Goal: Navigation & Orientation: Understand site structure

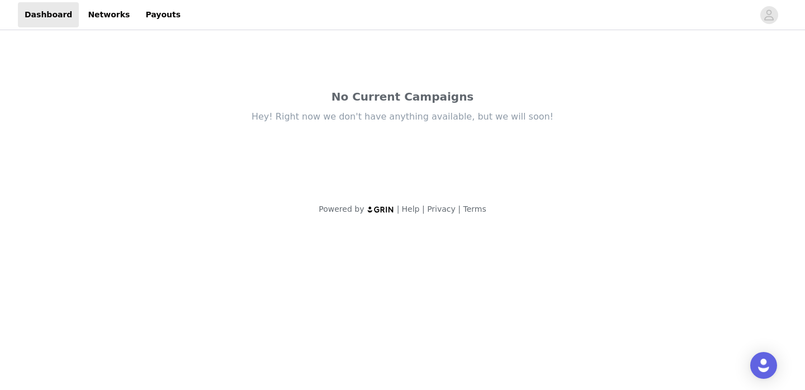
click at [103, 29] on header "Dashboard Networks Payouts" at bounding box center [402, 15] width 805 height 30
click at [102, 12] on link "Networks" at bounding box center [108, 14] width 55 height 25
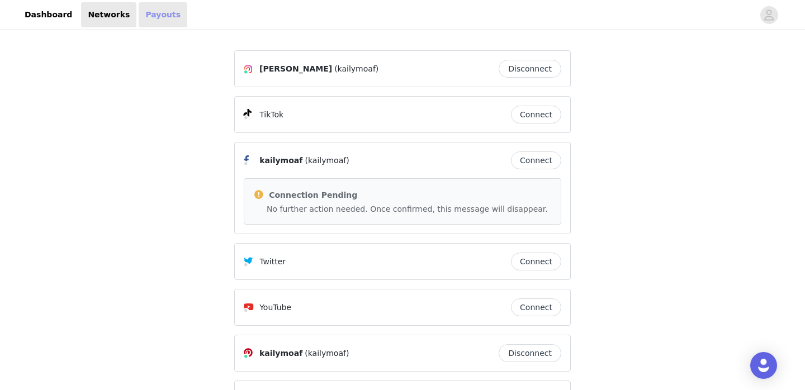
click at [144, 17] on link "Payouts" at bounding box center [163, 14] width 49 height 25
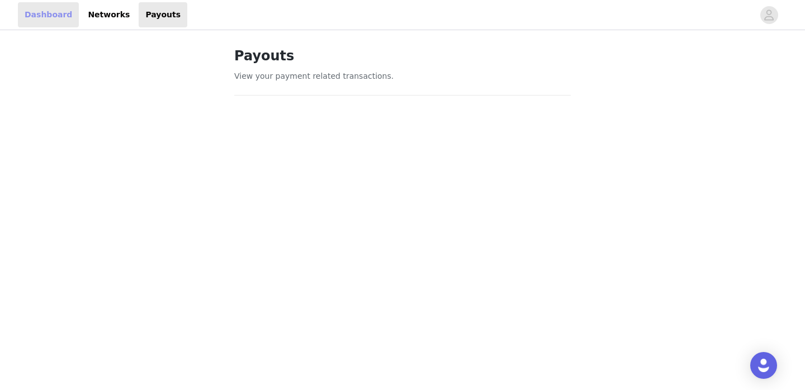
click at [42, 21] on link "Dashboard" at bounding box center [48, 14] width 61 height 25
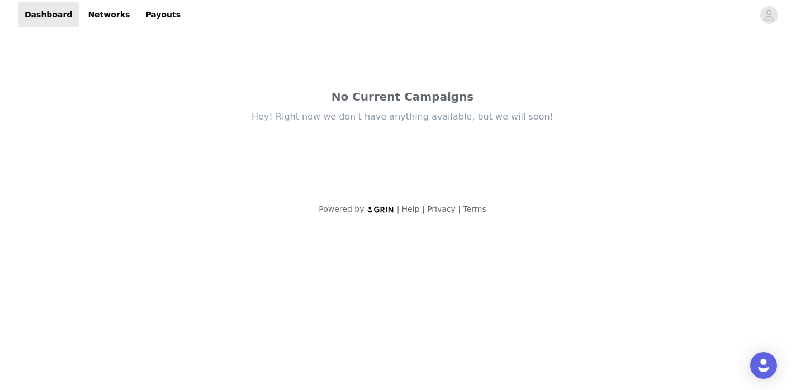
click at [738, 72] on div "No Current Campaigns Hey! Right now we don't have anything available, but we wi…" at bounding box center [402, 130] width 805 height 196
